Goal: Information Seeking & Learning: Learn about a topic

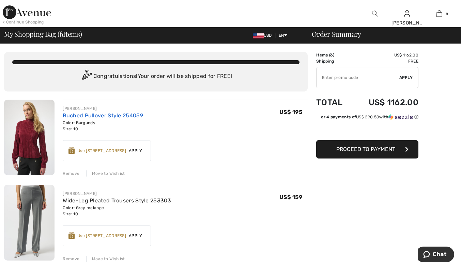
click at [117, 117] on link "Ruched Pullover Style 254059" at bounding box center [103, 115] width 80 height 6
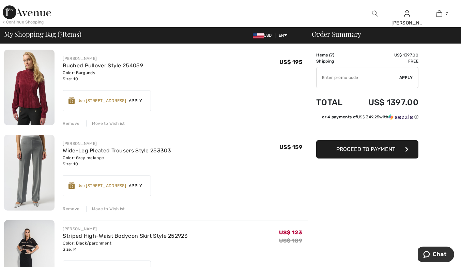
scroll to position [34, 0]
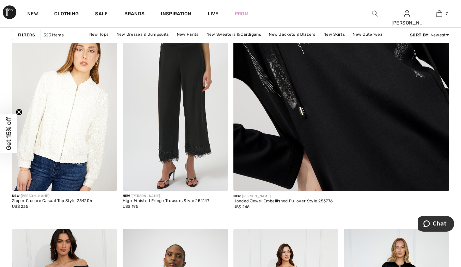
scroll to position [170, 0]
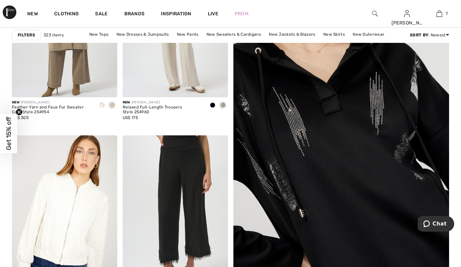
drag, startPoint x: 348, startPoint y: 160, endPoint x: 350, endPoint y: 157, distance: 4.6
click at [348, 160] on img at bounding box center [341, 134] width 259 height 388
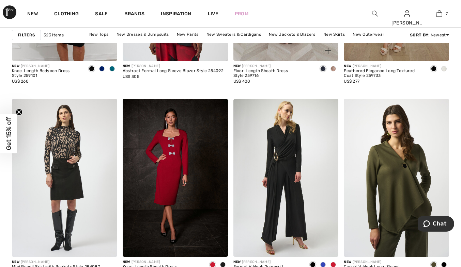
scroll to position [613, 0]
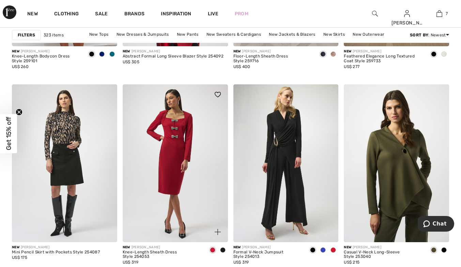
click at [148, 147] on img at bounding box center [175, 163] width 105 height 158
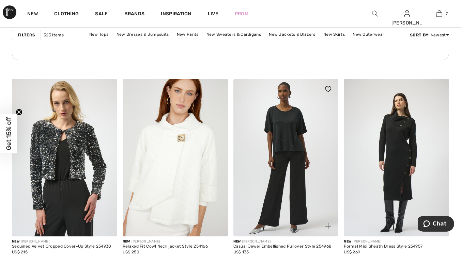
scroll to position [2453, 0]
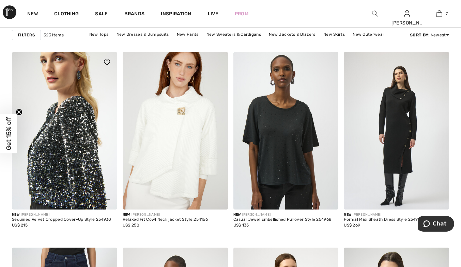
click at [71, 109] on img at bounding box center [64, 131] width 105 height 158
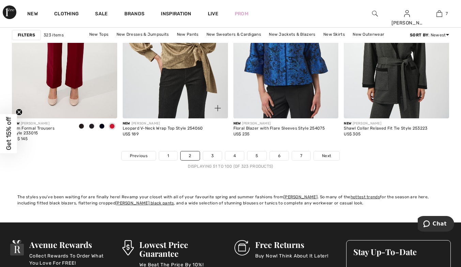
scroll to position [2862, 0]
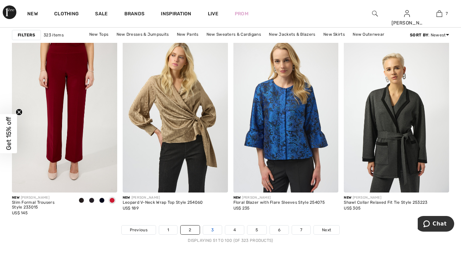
click at [214, 228] on link "3" at bounding box center [212, 230] width 19 height 9
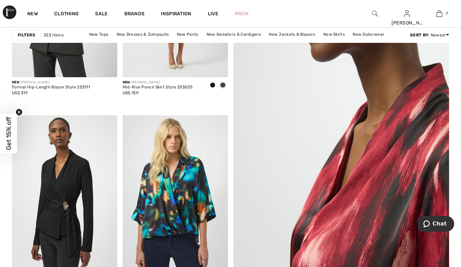
scroll to position [170, 0]
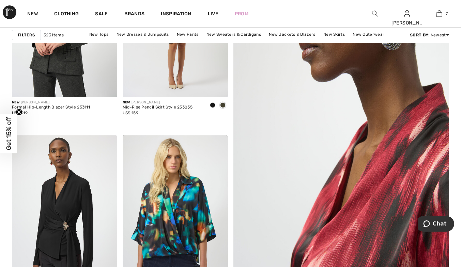
click at [353, 212] on img at bounding box center [341, 134] width 259 height 388
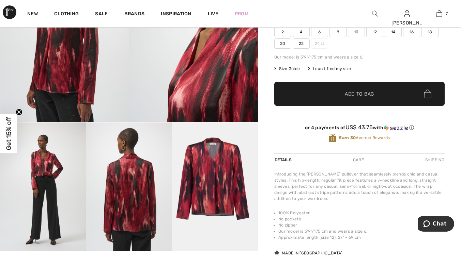
scroll to position [34, 0]
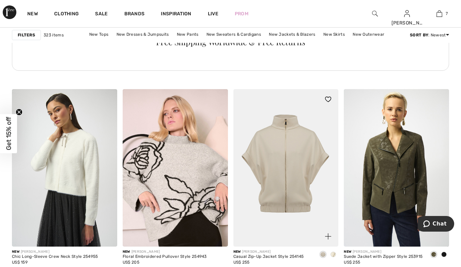
scroll to position [954, 0]
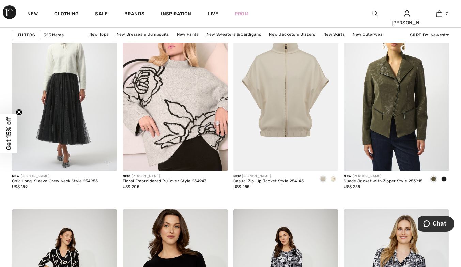
click at [70, 78] on img at bounding box center [64, 93] width 105 height 158
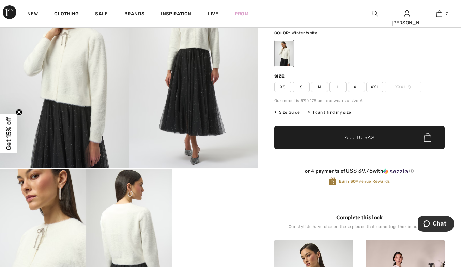
scroll to position [136, 0]
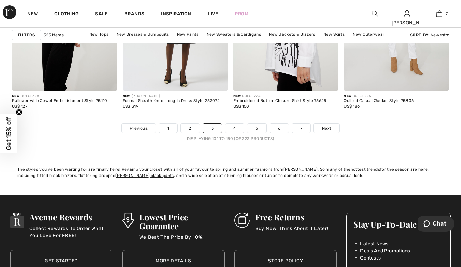
scroll to position [2964, 0]
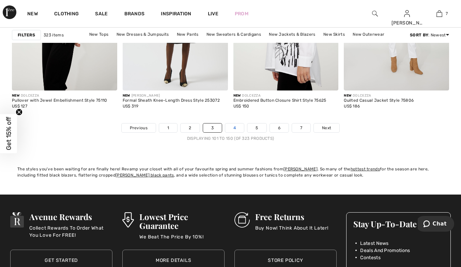
click at [240, 128] on link "4" at bounding box center [234, 128] width 19 height 9
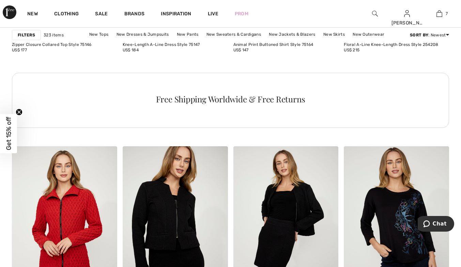
scroll to position [818, 0]
